Goal: Task Accomplishment & Management: Complete application form

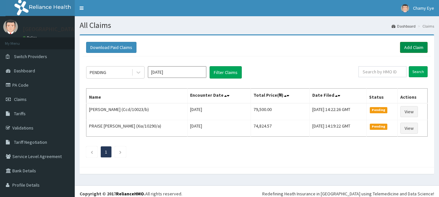
click at [410, 47] on link "Add Claim" at bounding box center [414, 47] width 28 height 11
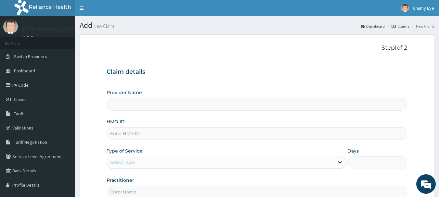
type input "[GEOGRAPHIC_DATA]"
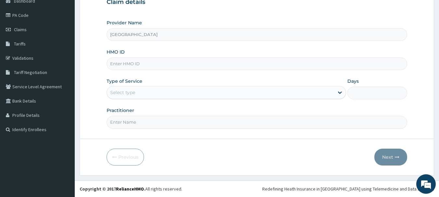
click at [211, 66] on input "HMO ID" at bounding box center [257, 64] width 301 height 13
paste input "CodeELN/10638/D"
click at [121, 65] on input "CodeELN/10638/D" at bounding box center [257, 64] width 301 height 13
type input "ELN/10638/D"
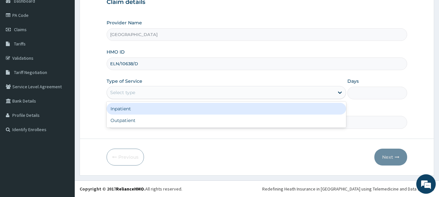
click at [137, 91] on div "Select type" at bounding box center [220, 92] width 227 height 10
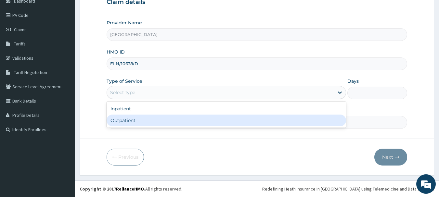
click at [125, 117] on div "Outpatient" at bounding box center [227, 121] width 240 height 12
type input "1"
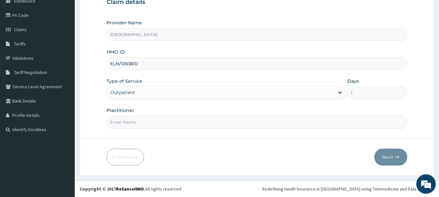
click at [125, 126] on input "Practitioner" at bounding box center [257, 122] width 301 height 13
type input "[PERSON_NAME]"
click at [383, 157] on button "Next" at bounding box center [390, 157] width 33 height 17
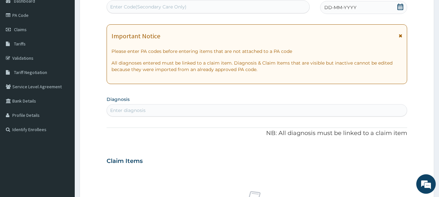
click at [265, 115] on div "Enter diagnosis" at bounding box center [257, 110] width 300 height 10
type input "m"
type input "u"
type input "acute"
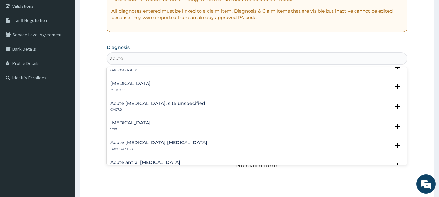
scroll to position [689, 0]
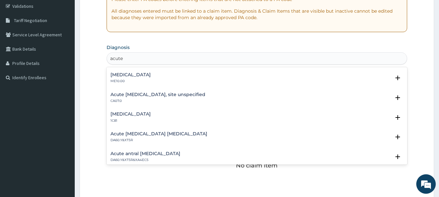
click at [268, 98] on div "Acute [MEDICAL_DATA], site unspecified CA07.0" at bounding box center [257, 97] width 293 height 11
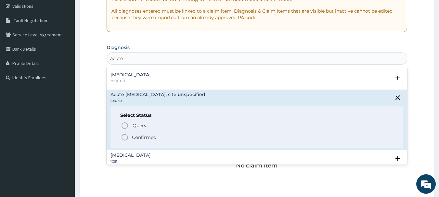
click at [125, 138] on icon "status option filled" at bounding box center [125, 138] width 8 height 8
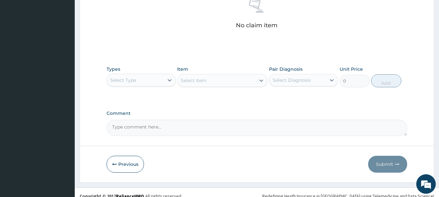
scroll to position [265, 0]
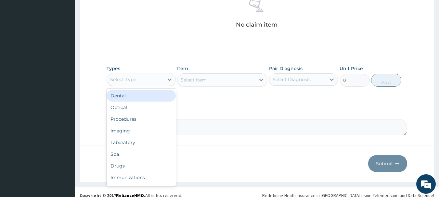
click at [144, 79] on div "Select Type" at bounding box center [135, 79] width 57 height 10
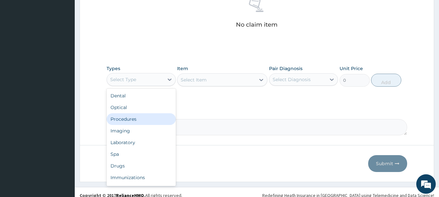
click at [136, 123] on div "Procedures" at bounding box center [141, 119] width 69 height 12
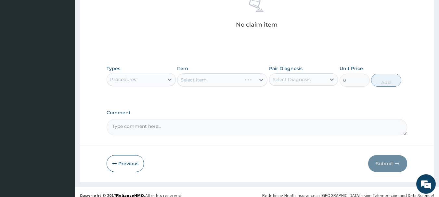
click at [190, 84] on div "Select Item" at bounding box center [222, 79] width 90 height 13
click at [211, 77] on div "Select Item" at bounding box center [222, 79] width 90 height 13
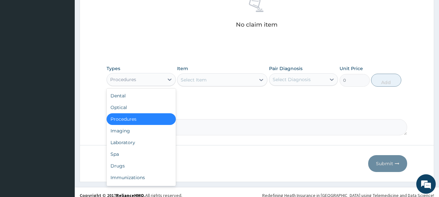
click at [151, 81] on div "Procedures" at bounding box center [135, 79] width 57 height 10
click at [140, 123] on div "Procedures" at bounding box center [141, 119] width 69 height 12
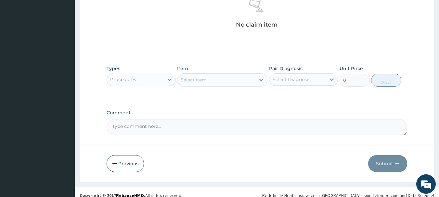
click at [205, 78] on div "Select Item" at bounding box center [194, 80] width 26 height 7
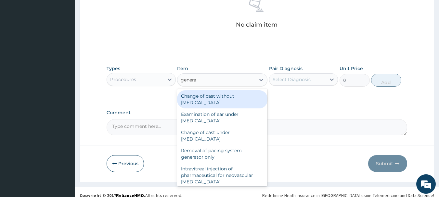
type input "general"
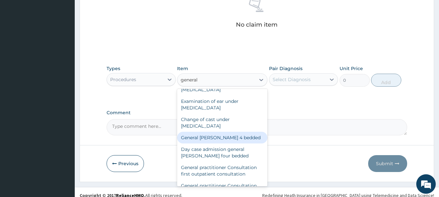
scroll to position [26, 0]
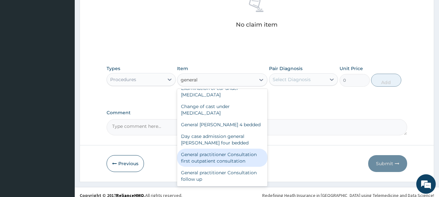
click at [247, 162] on div "General practitioner Consultation first outpatient consultation" at bounding box center [222, 158] width 90 height 18
type input "3000"
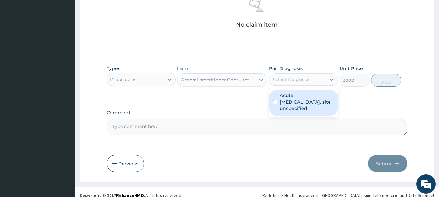
click at [302, 81] on div "Select Diagnosis" at bounding box center [292, 79] width 38 height 7
click at [281, 100] on label "Acute [MEDICAL_DATA], site unspecified" at bounding box center [307, 102] width 55 height 20
checkbox input "true"
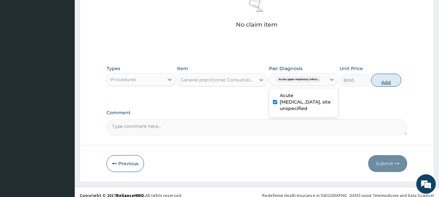
click at [384, 81] on button "Add" at bounding box center [386, 80] width 30 height 13
type input "0"
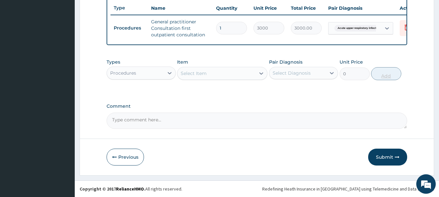
scroll to position [249, 0]
click at [140, 73] on div "Procedures" at bounding box center [135, 73] width 57 height 10
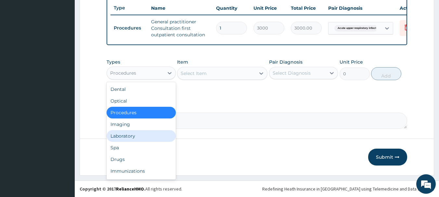
click at [145, 140] on div "Laboratory" at bounding box center [141, 136] width 69 height 12
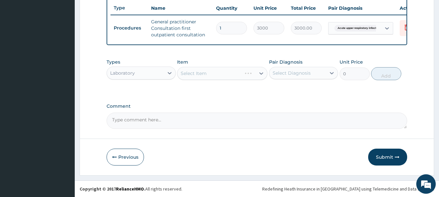
click at [296, 72] on div "Select Diagnosis" at bounding box center [292, 73] width 38 height 7
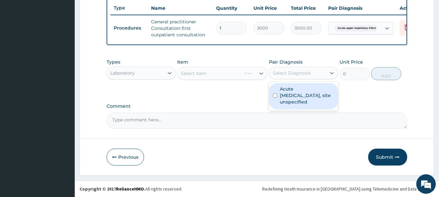
click at [278, 90] on div "Acute [MEDICAL_DATA], site unspecified" at bounding box center [303, 96] width 69 height 26
checkbox input "true"
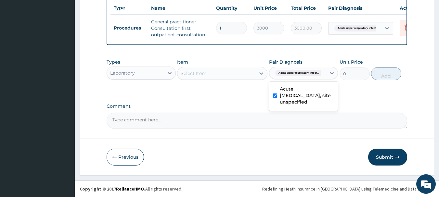
click at [246, 75] on div "Select Item" at bounding box center [216, 73] width 78 height 10
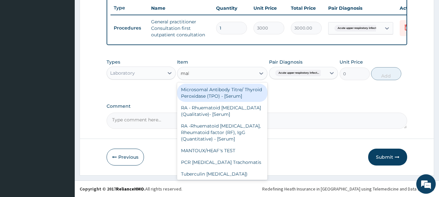
type input "mala"
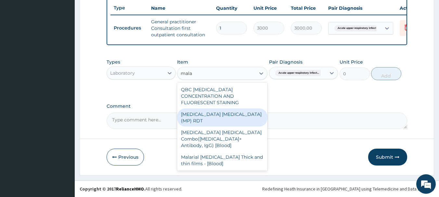
click at [240, 109] on div "[MEDICAL_DATA] [MEDICAL_DATA] (MP) RDT" at bounding box center [222, 118] width 90 height 18
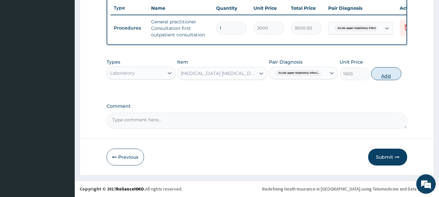
click at [379, 74] on button "Add" at bounding box center [386, 73] width 30 height 13
type input "0"
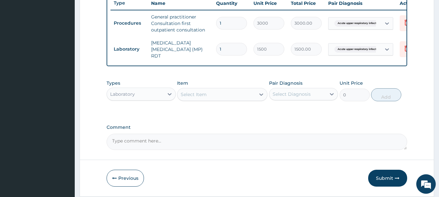
click at [205, 96] on div "Select Item" at bounding box center [194, 94] width 26 height 7
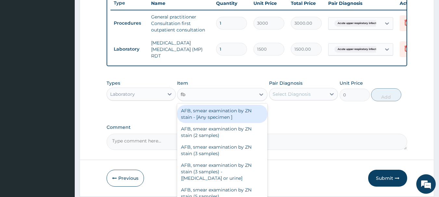
type input "fbc"
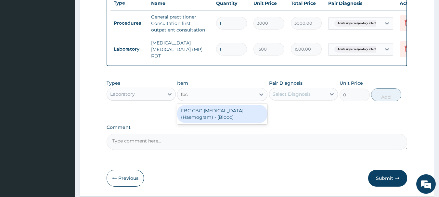
click at [209, 116] on div "FBC CBC-[MEDICAL_DATA] (Haemogram) - [Blood]" at bounding box center [222, 114] width 90 height 18
type input "3000"
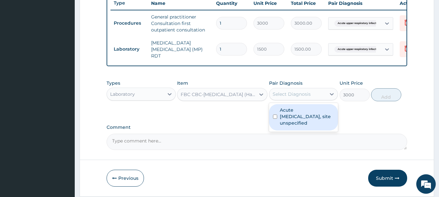
click at [307, 97] on div "Select Diagnosis" at bounding box center [292, 94] width 38 height 7
click at [302, 105] on div "Acute [MEDICAL_DATA], site unspecified" at bounding box center [303, 117] width 69 height 29
click at [293, 112] on label "Acute [MEDICAL_DATA], site unspecified" at bounding box center [307, 117] width 55 height 20
checkbox input "true"
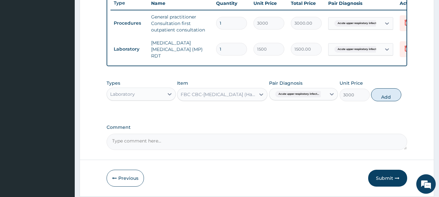
click at [340, 111] on div "Types Laboratory Item FBC CBC-[MEDICAL_DATA] (Haemogram) - [Blood] Pair Diagnos…" at bounding box center [257, 96] width 301 height 38
click at [385, 97] on button "Add" at bounding box center [386, 94] width 30 height 13
type input "0"
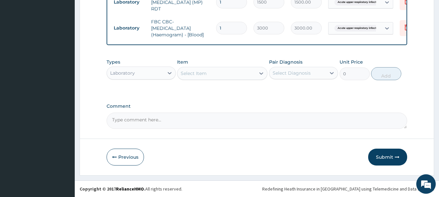
scroll to position [297, 0]
click at [386, 156] on button "Submit" at bounding box center [387, 157] width 39 height 17
click at [384, 157] on button "Submit" at bounding box center [387, 157] width 39 height 17
click at [386, 159] on button "Submit" at bounding box center [387, 157] width 39 height 17
click at [399, 158] on icon "button" at bounding box center [397, 157] width 5 height 5
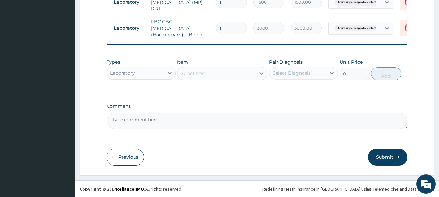
click at [391, 157] on button "Submit" at bounding box center [387, 157] width 39 height 17
click at [319, 107] on label "Comment" at bounding box center [257, 107] width 301 height 6
click at [319, 113] on textarea "Comment" at bounding box center [257, 121] width 301 height 16
click at [379, 154] on button "Submit" at bounding box center [387, 157] width 39 height 17
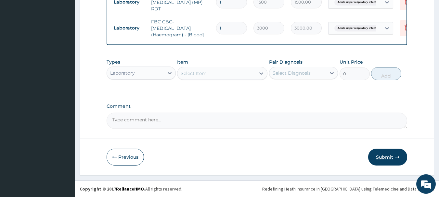
click at [379, 154] on button "Submit" at bounding box center [387, 157] width 39 height 17
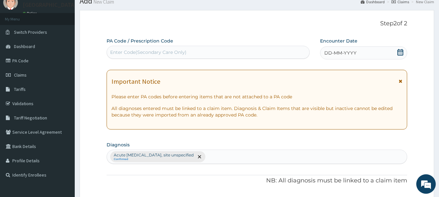
scroll to position [11, 0]
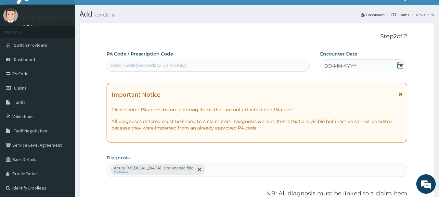
click at [399, 65] on icon at bounding box center [400, 65] width 7 height 7
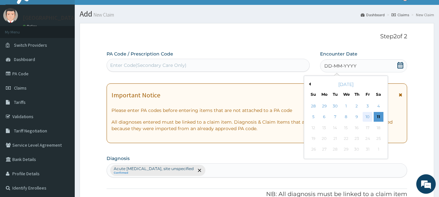
click at [372, 117] on div "10" at bounding box center [368, 117] width 10 height 10
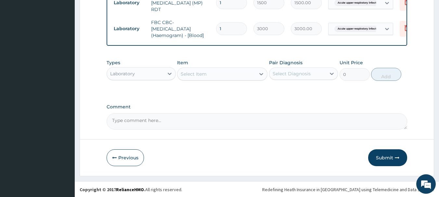
scroll to position [297, 0]
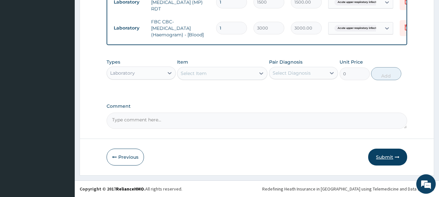
click at [398, 161] on button "Submit" at bounding box center [387, 157] width 39 height 17
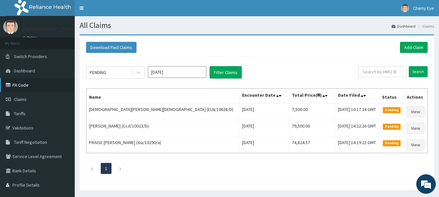
click at [34, 84] on link "PA Code" at bounding box center [37, 85] width 75 height 14
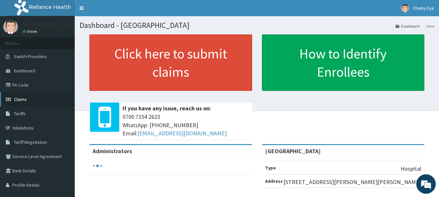
click at [38, 99] on link "Claims" at bounding box center [37, 99] width 75 height 14
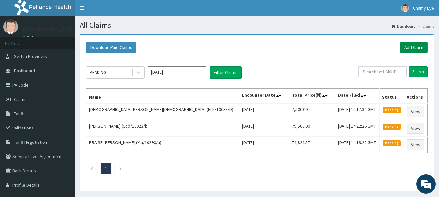
click at [411, 47] on link "Add Claim" at bounding box center [414, 47] width 28 height 11
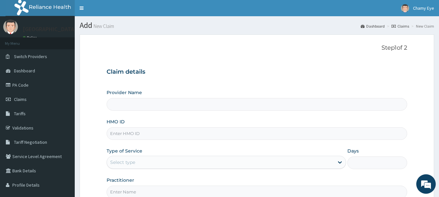
type input "[GEOGRAPHIC_DATA]"
